Goal: Task Accomplishment & Management: Complete application form

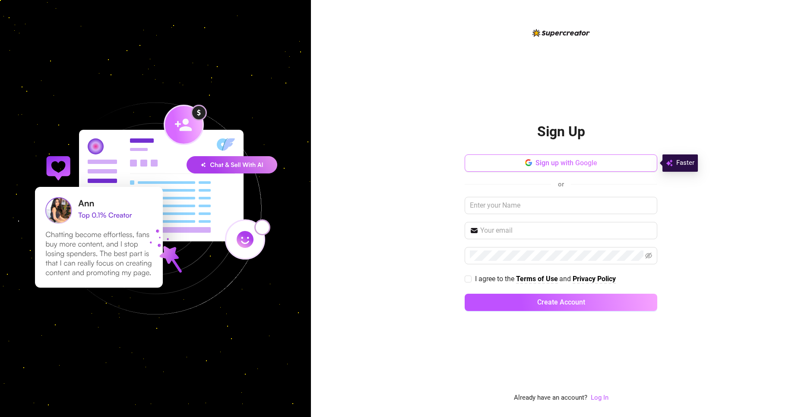
click at [577, 162] on span "Sign up with Google" at bounding box center [567, 163] width 62 height 8
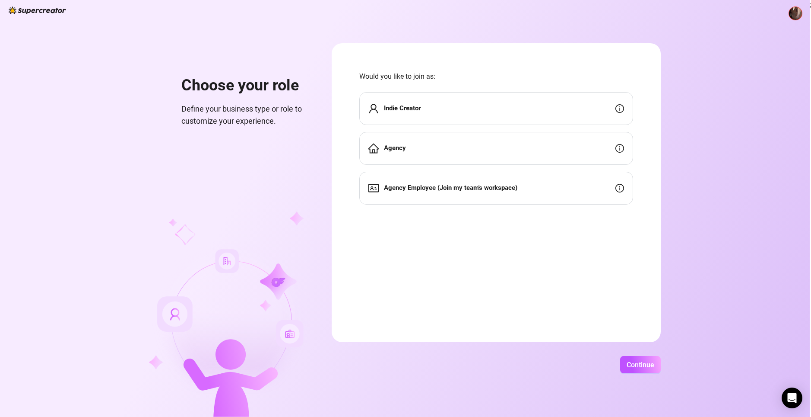
click at [478, 104] on div "Indie Creator" at bounding box center [496, 108] width 274 height 33
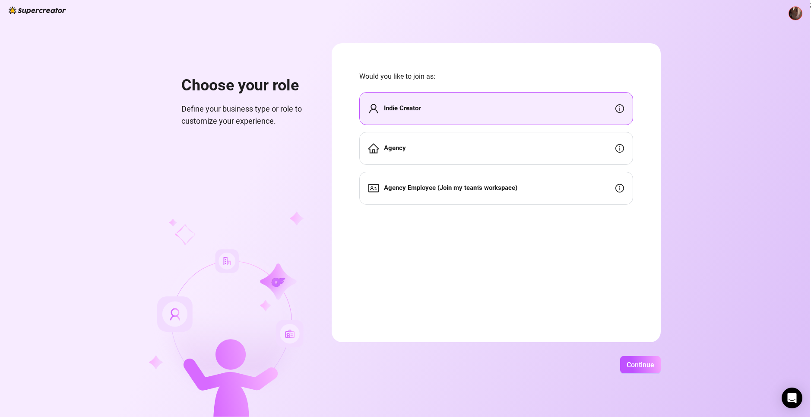
click at [636, 353] on div "Choose your role Define your business type or role to customize your experience…" at bounding box center [405, 208] width 810 height 417
click at [648, 361] on span "Continue" at bounding box center [641, 364] width 28 height 8
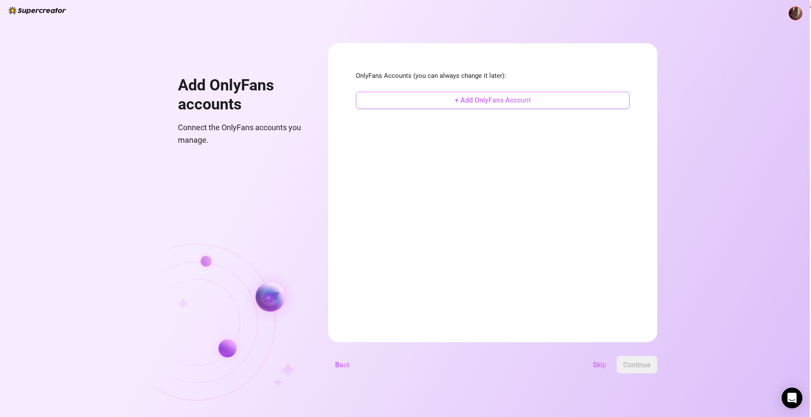
click at [550, 97] on button "+ Add OnlyFans Account" at bounding box center [493, 100] width 274 height 17
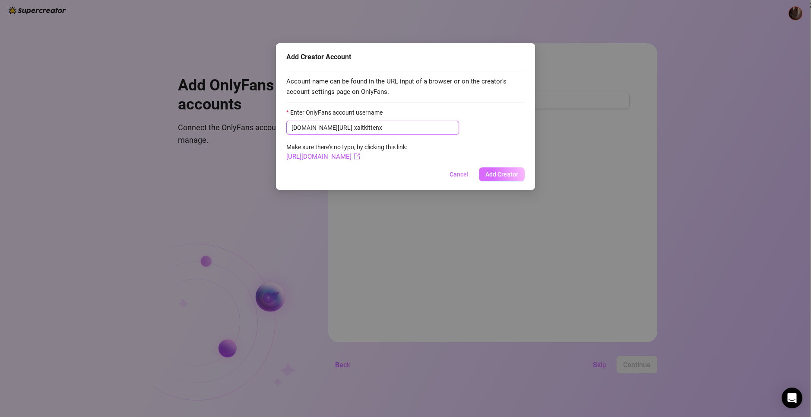
type input "xaltkittenx"
click at [512, 170] on button "Add Creator" at bounding box center [502, 174] width 46 height 14
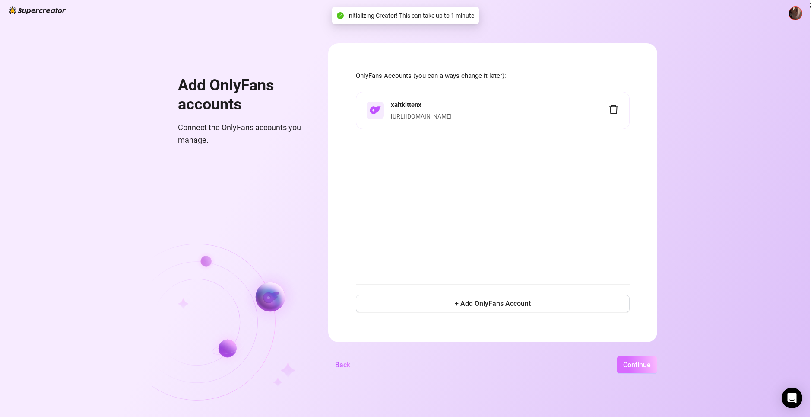
click at [633, 365] on span "Continue" at bounding box center [637, 364] width 28 height 8
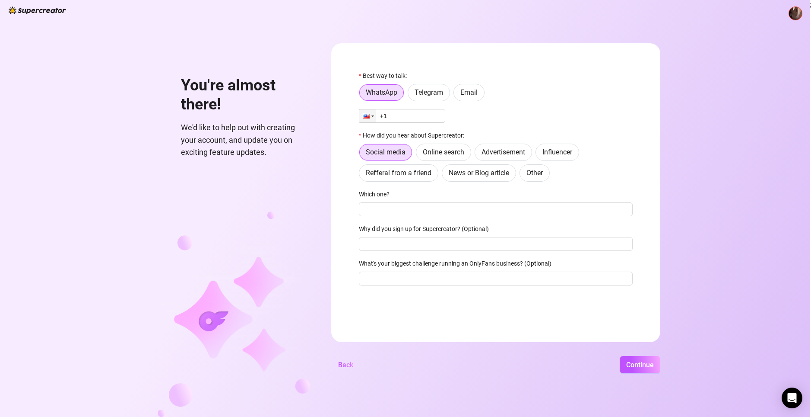
click at [473, 84] on div "Best way to talk:" at bounding box center [496, 77] width 274 height 13
click at [467, 94] on span "Email" at bounding box center [469, 92] width 17 height 8
click at [456, 95] on input "Email" at bounding box center [456, 95] width 0 height 0
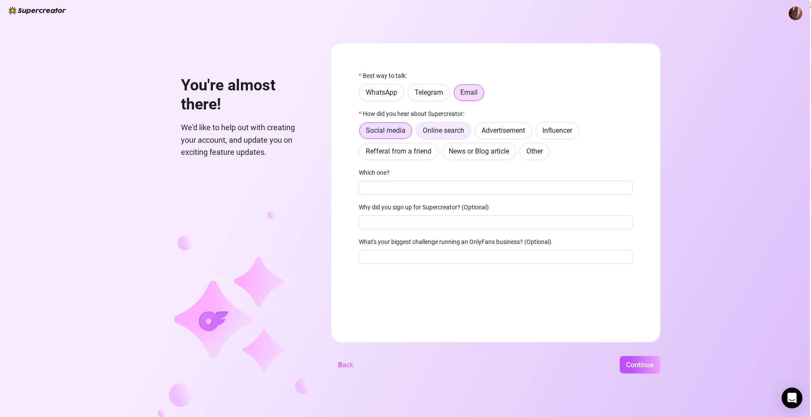
click at [444, 132] on span "Online search" at bounding box center [443, 130] width 41 height 8
click at [419, 133] on input "Online search" at bounding box center [419, 133] width 0 height 0
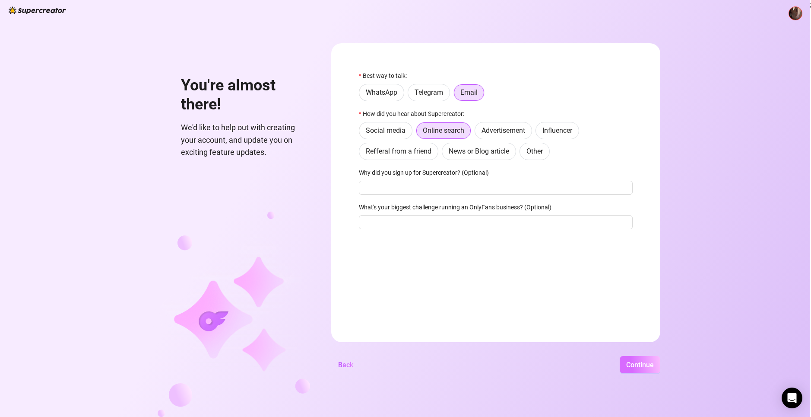
click at [640, 364] on span "Continue" at bounding box center [640, 364] width 28 height 8
